Goal: Information Seeking & Learning: Learn about a topic

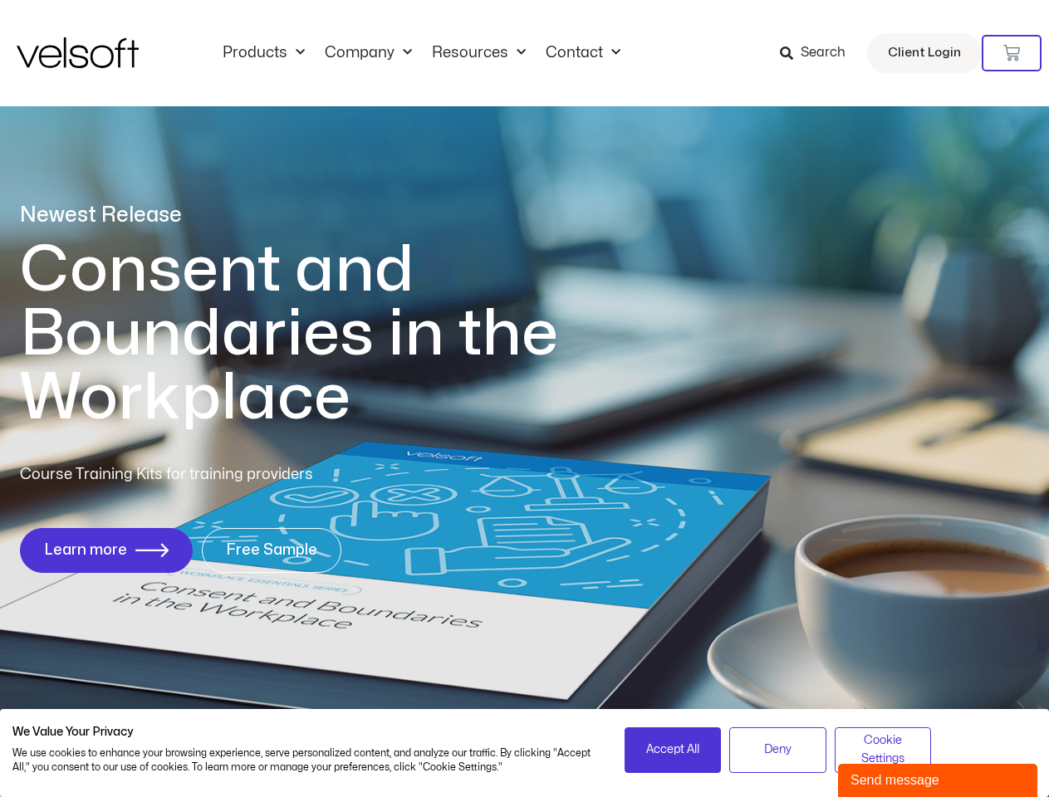
click at [524, 399] on h1 "Consent and Boundaries in the Workplace" at bounding box center [323, 334] width 606 height 192
click at [1012, 53] on icon at bounding box center [1011, 53] width 17 height 17
click at [673, 750] on span "Accept All" at bounding box center [672, 750] width 53 height 18
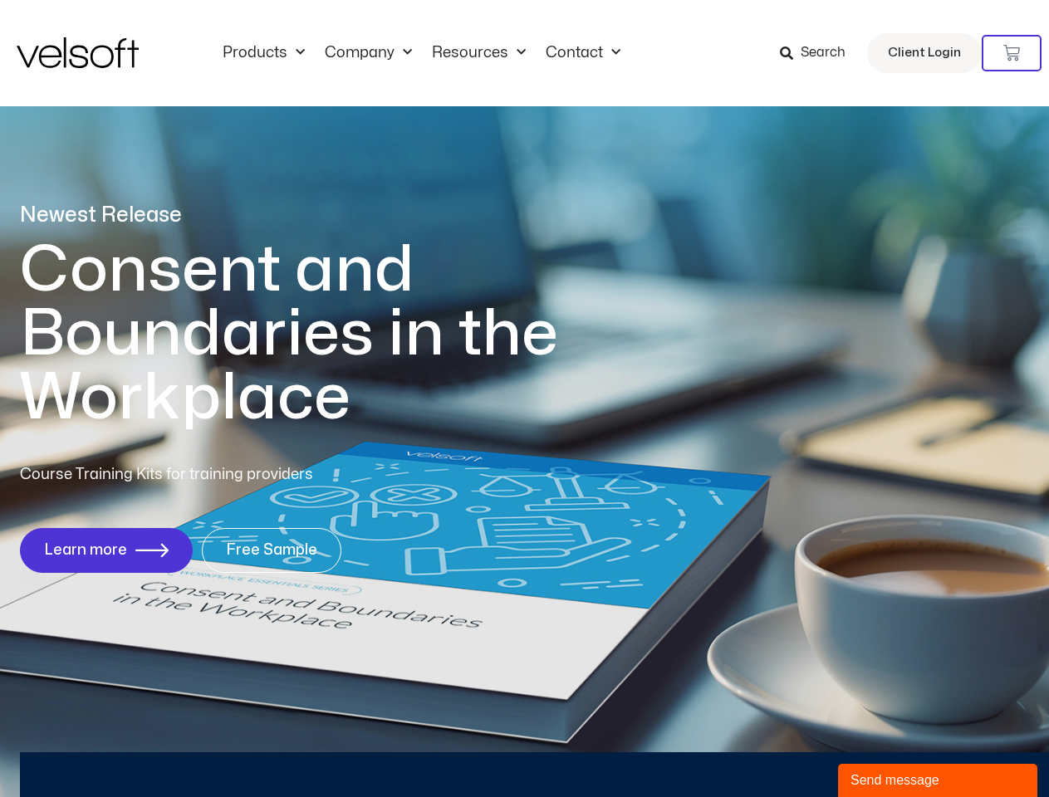
click at [777, 750] on div "Newest Release Consent and Boundaries in the Workplace Course Training Kits for…" at bounding box center [524, 396] width 1049 height 807
click at [883, 750] on div "Newest Release Consent and Boundaries in the Workplace Course Training Kits for…" at bounding box center [524, 396] width 1049 height 807
click at [938, 781] on div "Send message" at bounding box center [938, 781] width 174 height 20
